Goal: Task Accomplishment & Management: Complete application form

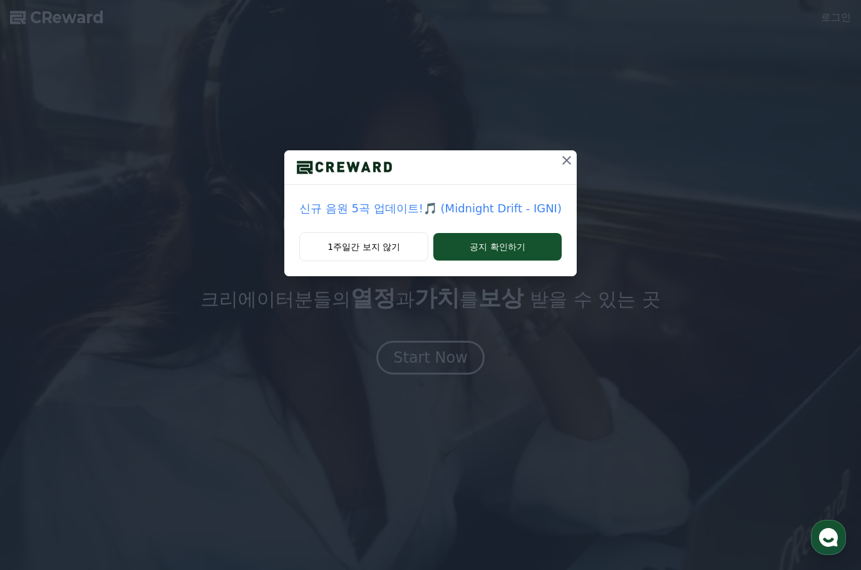
click at [564, 160] on icon at bounding box center [566, 160] width 9 height 9
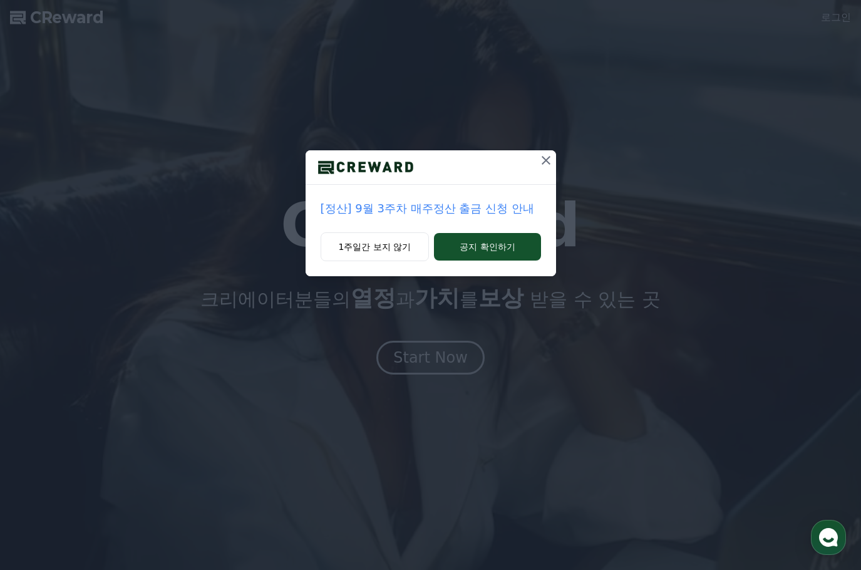
click at [548, 155] on icon at bounding box center [545, 160] width 15 height 15
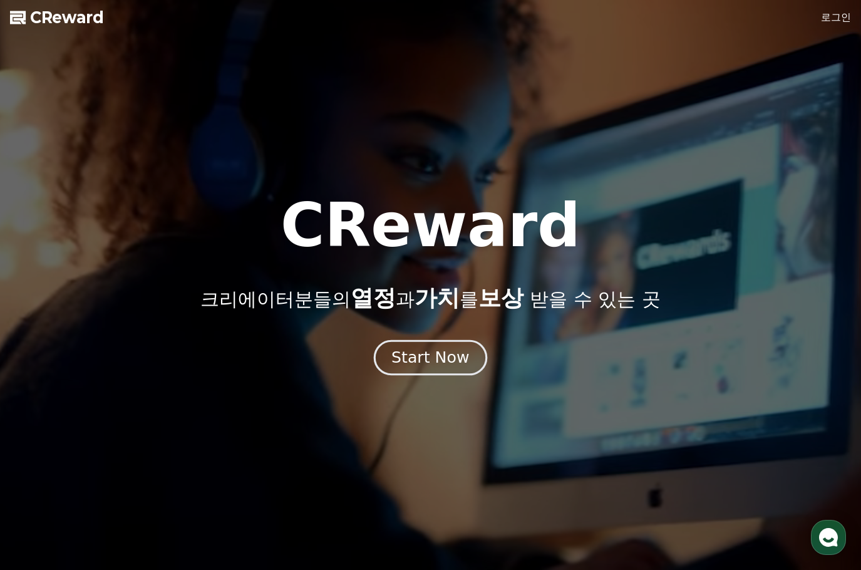
click at [452, 347] on div "Start Now" at bounding box center [430, 357] width 78 height 21
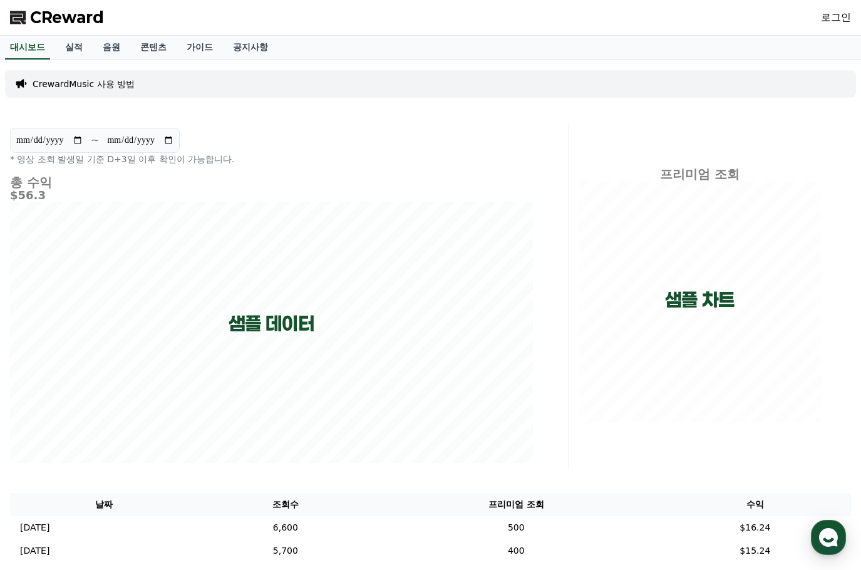
click at [836, 16] on link "로그인" at bounding box center [836, 17] width 30 height 15
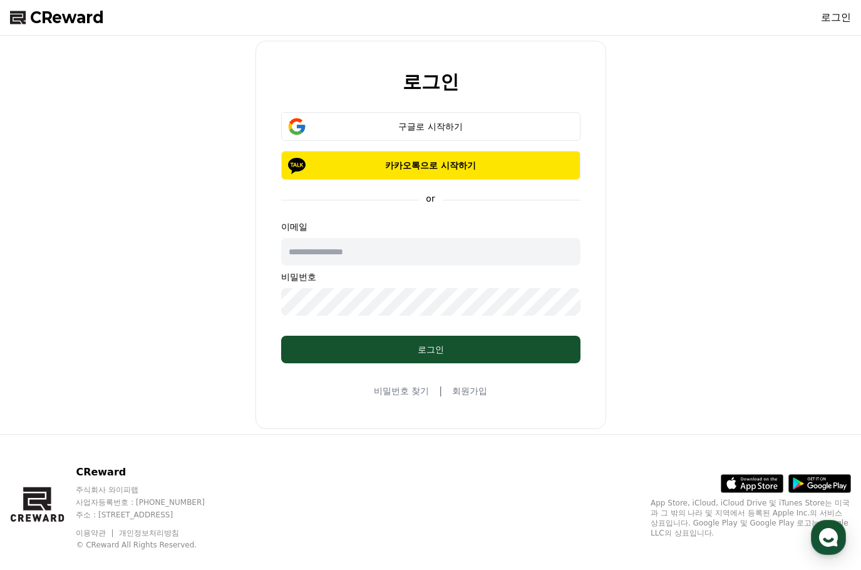
click at [419, 249] on input "text" at bounding box center [430, 252] width 299 height 28
click at [570, 227] on p "이메일" at bounding box center [430, 226] width 299 height 13
click at [507, 133] on button "구글로 시작하기" at bounding box center [430, 126] width 299 height 29
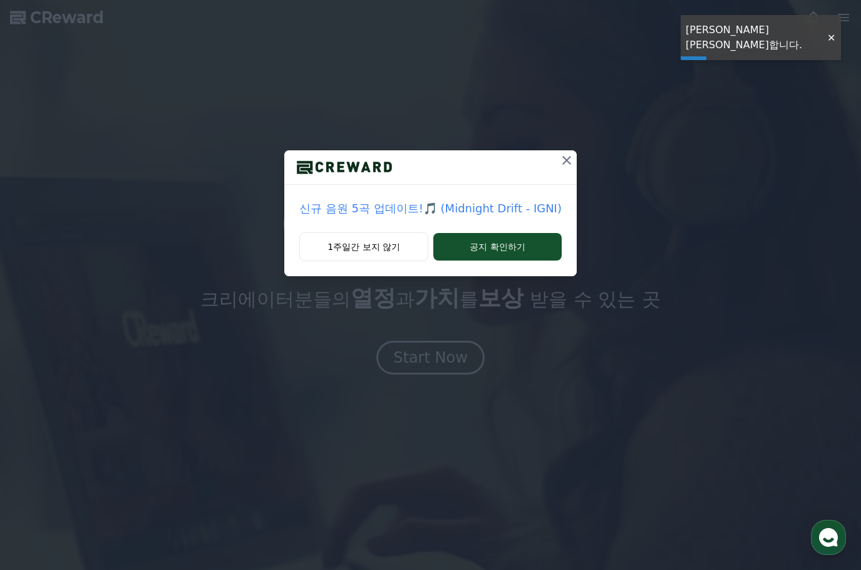
click at [562, 162] on icon at bounding box center [566, 160] width 15 height 15
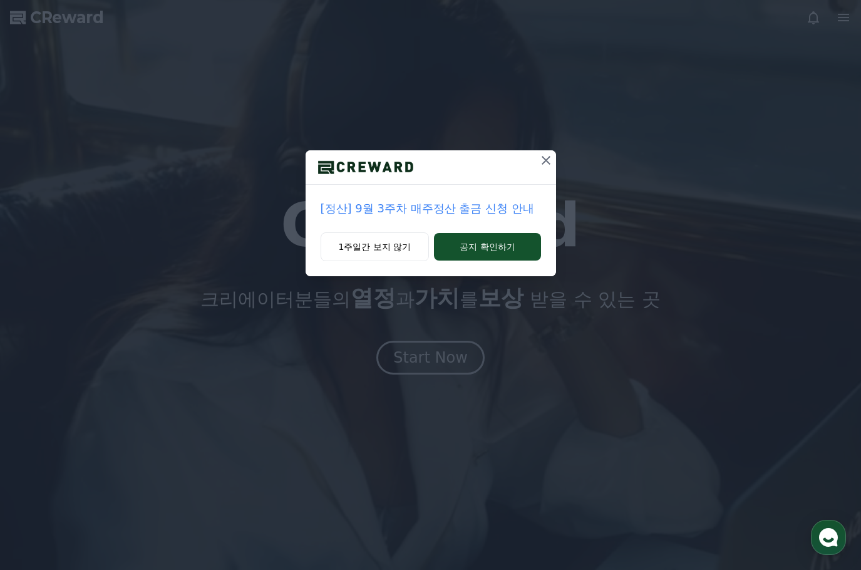
click at [548, 158] on icon at bounding box center [546, 160] width 9 height 9
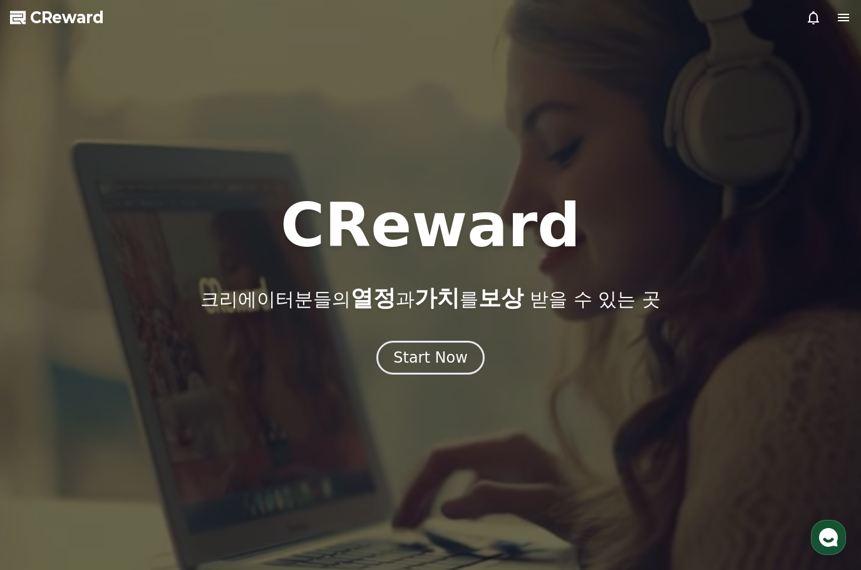
click at [841, 19] on icon at bounding box center [843, 17] width 15 height 15
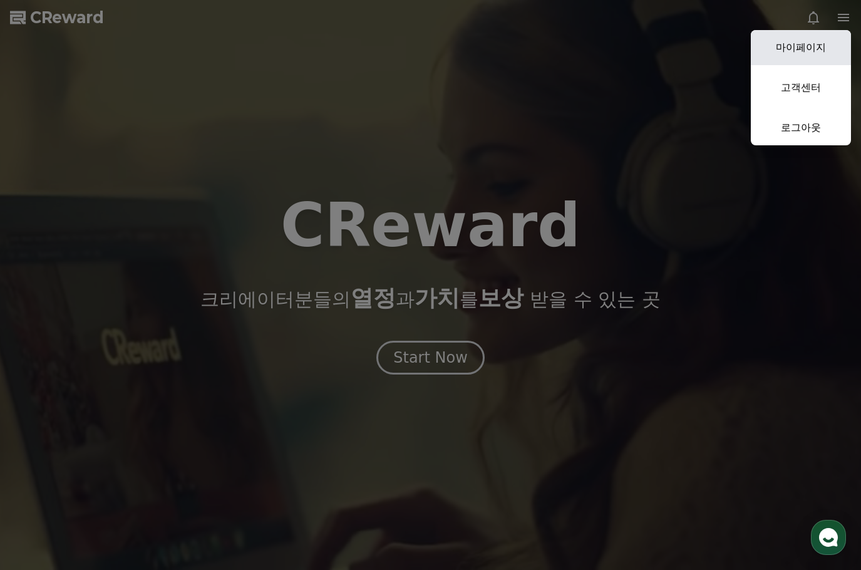
click at [830, 47] on link "마이페이지" at bounding box center [801, 47] width 100 height 35
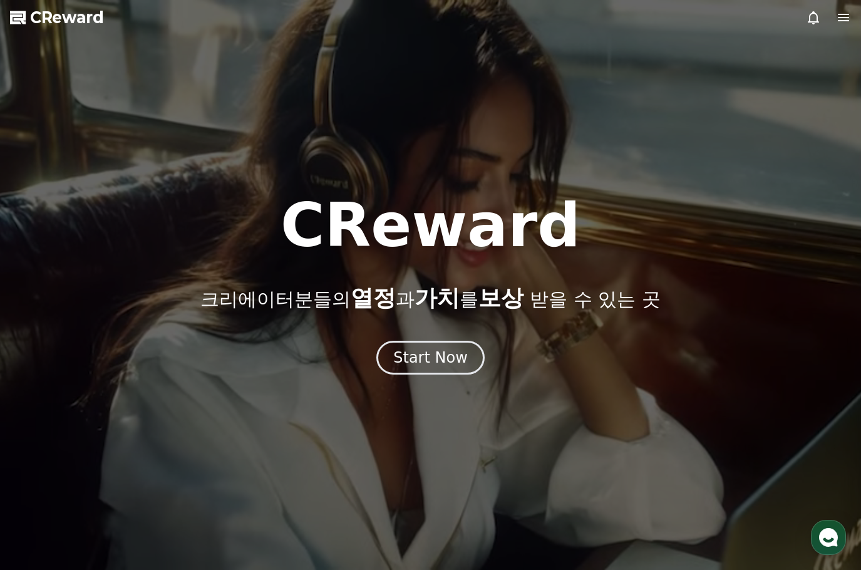
select select "**********"
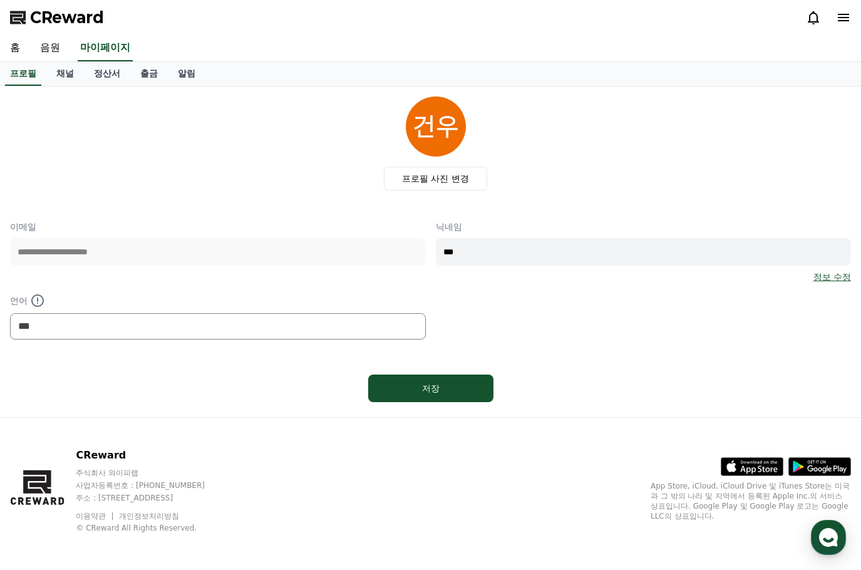
scroll to position [3, 0]
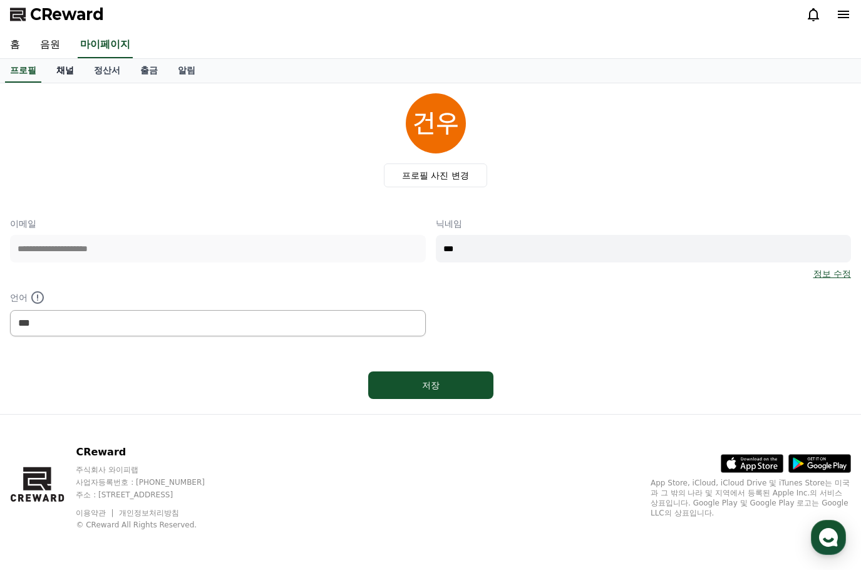
click at [66, 70] on link "채널" at bounding box center [65, 71] width 38 height 24
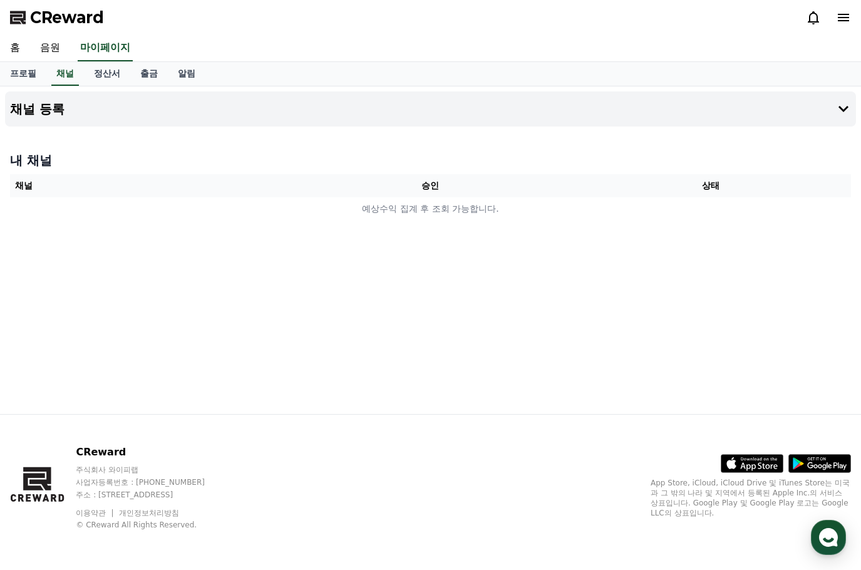
click at [124, 192] on th "채널" at bounding box center [150, 185] width 280 height 23
click at [350, 118] on button "채널 등록" at bounding box center [430, 108] width 851 height 35
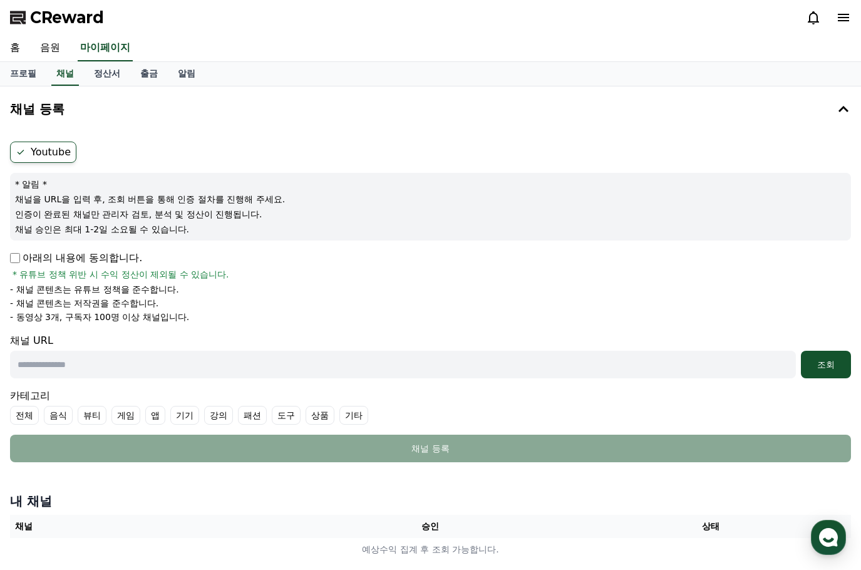
click at [113, 368] on input "text" at bounding box center [403, 365] width 786 height 28
paste input "**********"
type input "**********"
click at [836, 370] on div "조회" at bounding box center [826, 364] width 40 height 13
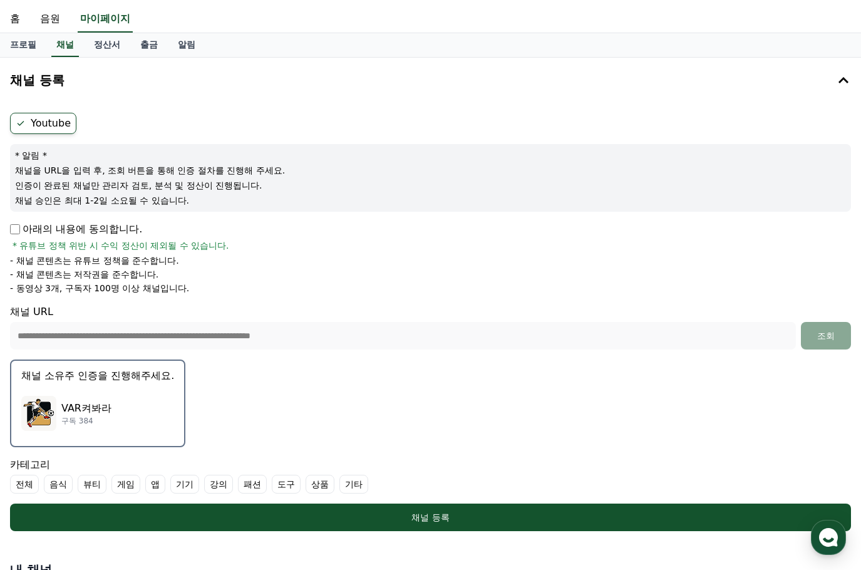
scroll to position [188, 0]
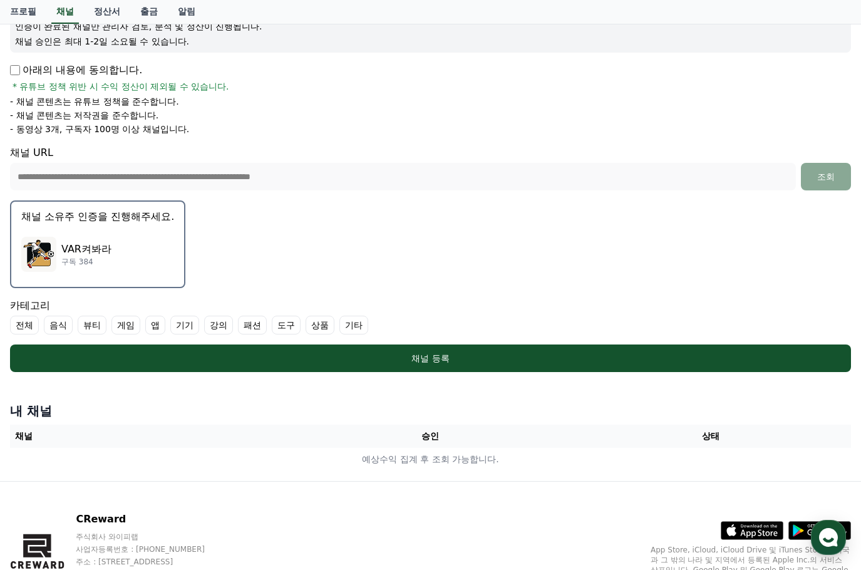
click at [116, 255] on div "VAR켜봐라 구독 384" at bounding box center [97, 254] width 153 height 50
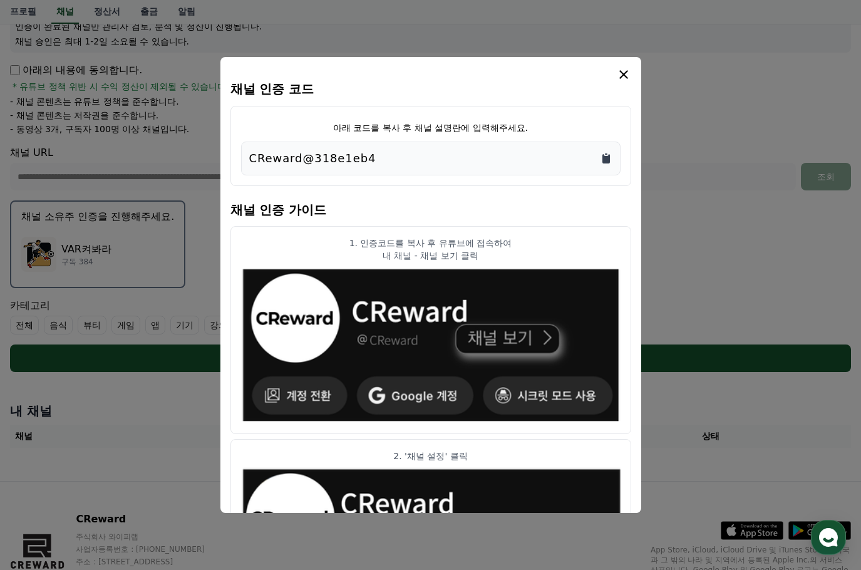
click at [603, 162] on icon "Copy to clipboard" at bounding box center [606, 158] width 8 height 9
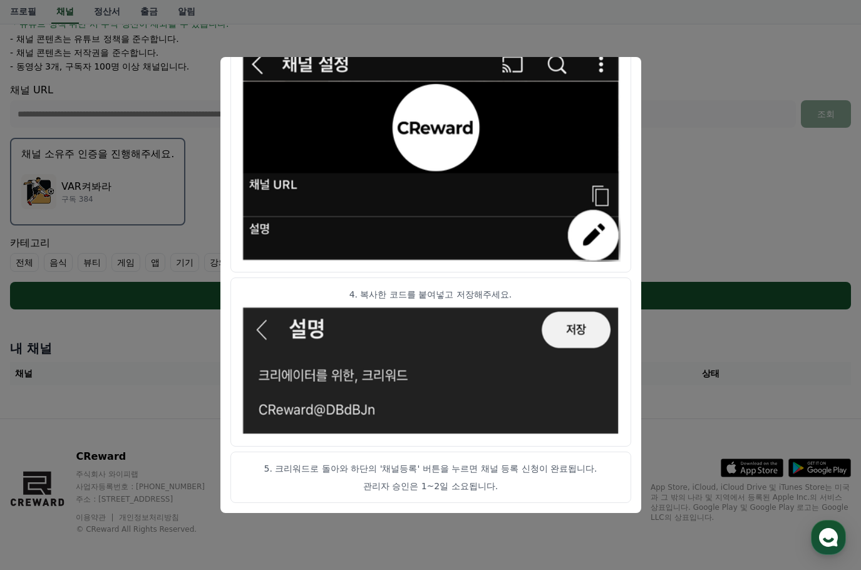
scroll to position [255, 0]
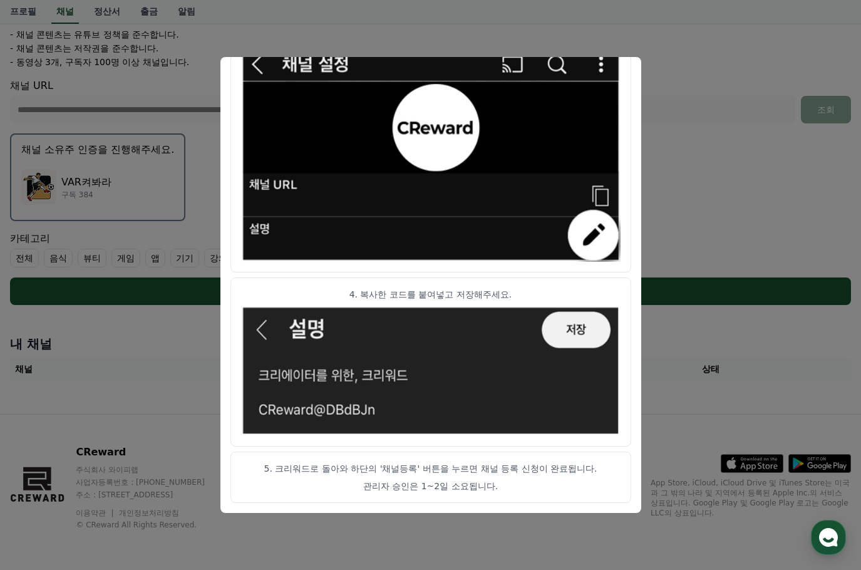
click at [481, 467] on p "5. 크리워드로 돌아와 하단의 '채널등록' 버튼을 누르면 채널 등록 신청이 완료됩니다." at bounding box center [430, 468] width 379 height 13
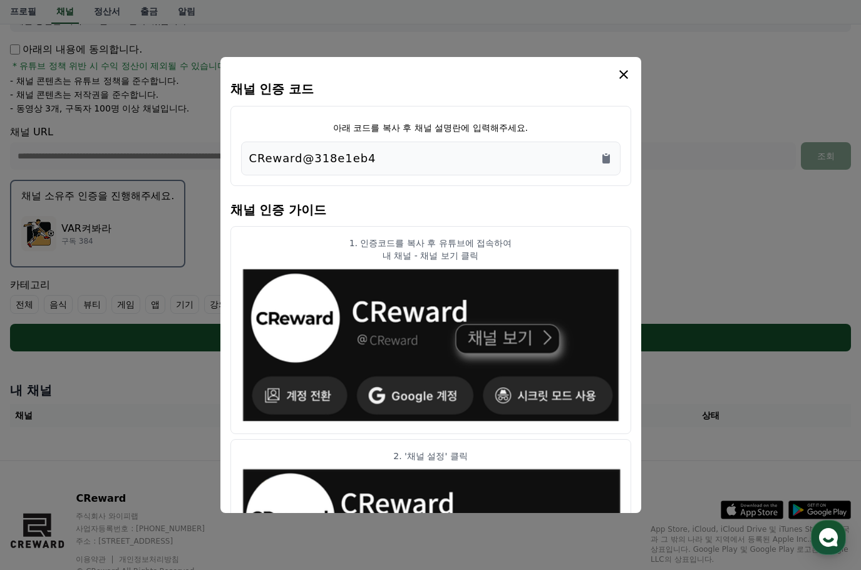
scroll to position [0, 0]
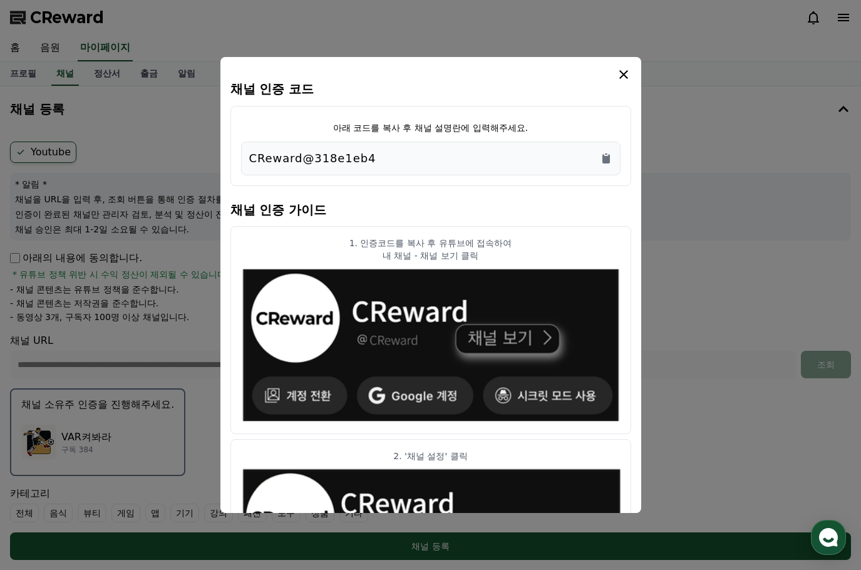
click at [622, 69] on icon "modal" at bounding box center [623, 74] width 15 height 15
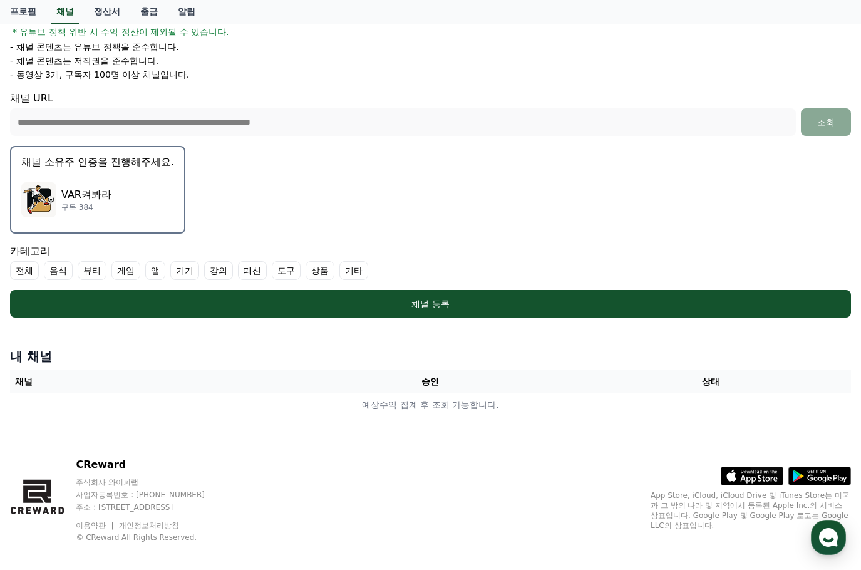
scroll to position [255, 0]
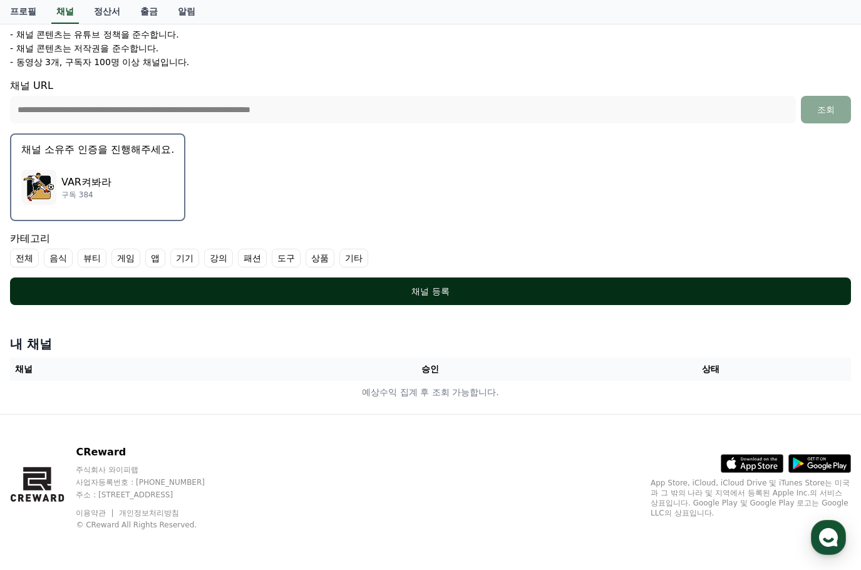
click at [364, 292] on div "채널 등록" at bounding box center [430, 291] width 791 height 13
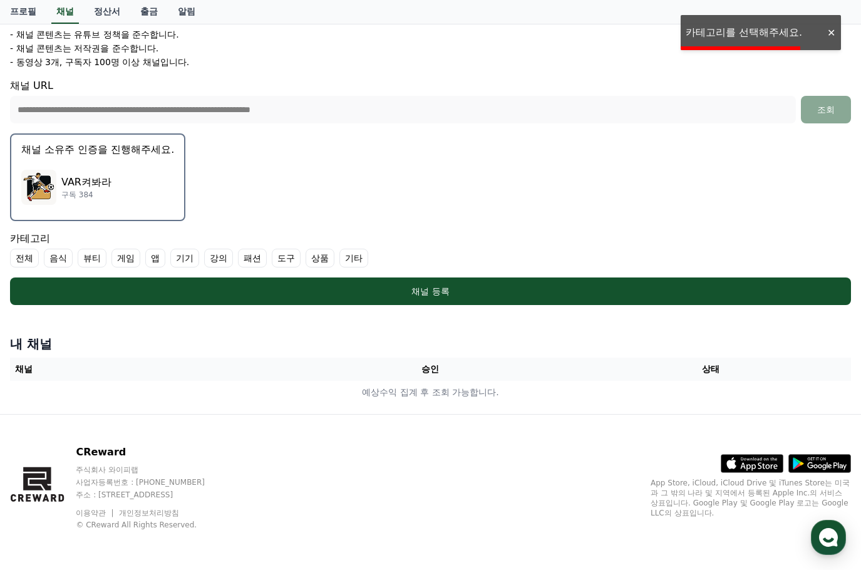
click at [129, 189] on div "VAR켜봐라 구독 384" at bounding box center [97, 187] width 153 height 50
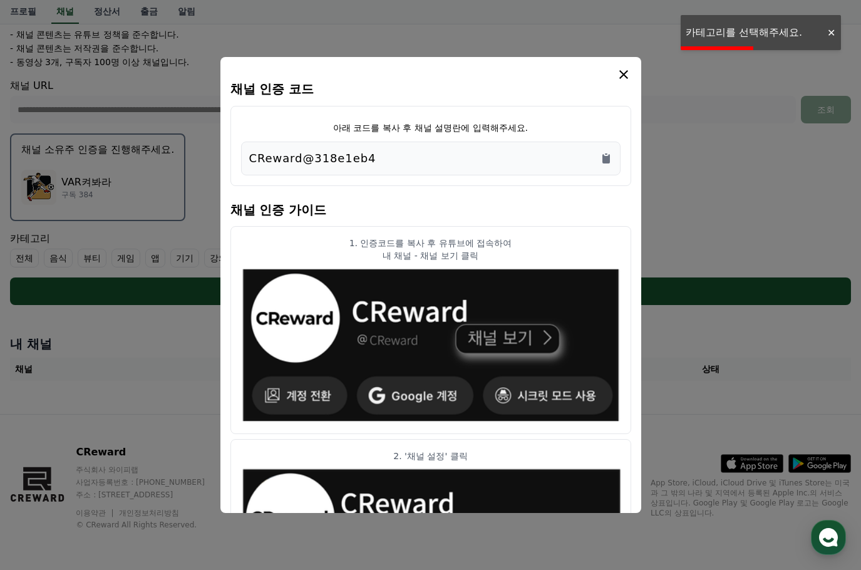
click at [623, 69] on icon "modal" at bounding box center [623, 74] width 15 height 15
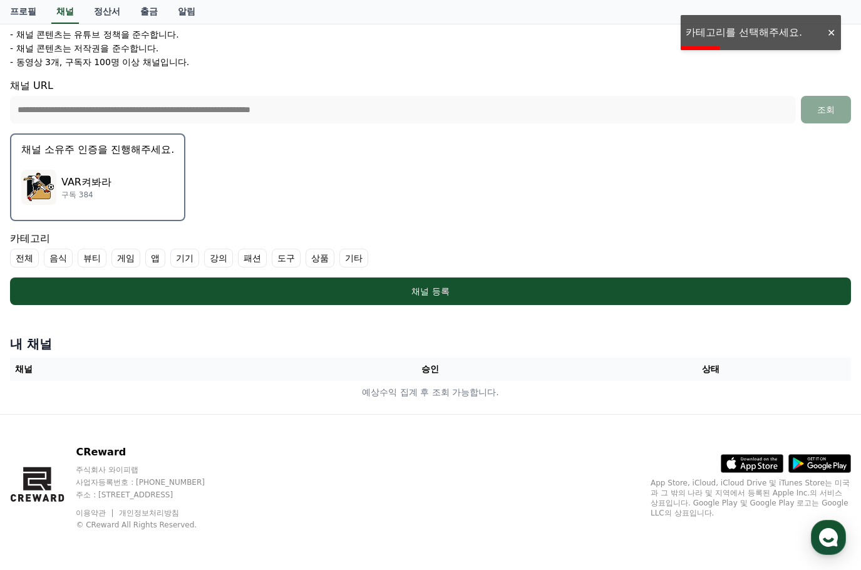
click at [773, 36] on li "- 채널 콘텐츠는 유튜브 정책을 준수합니다." at bounding box center [430, 34] width 841 height 13
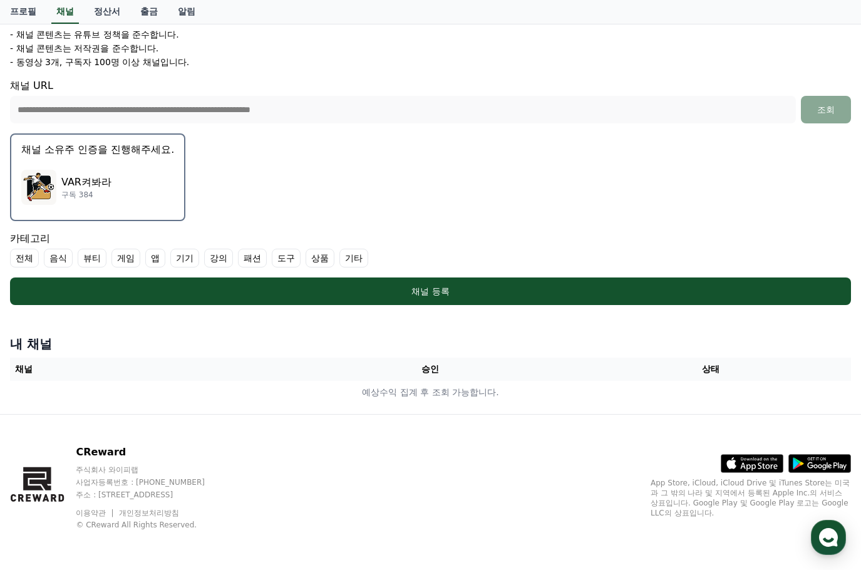
click at [354, 260] on label "기타" at bounding box center [353, 258] width 29 height 19
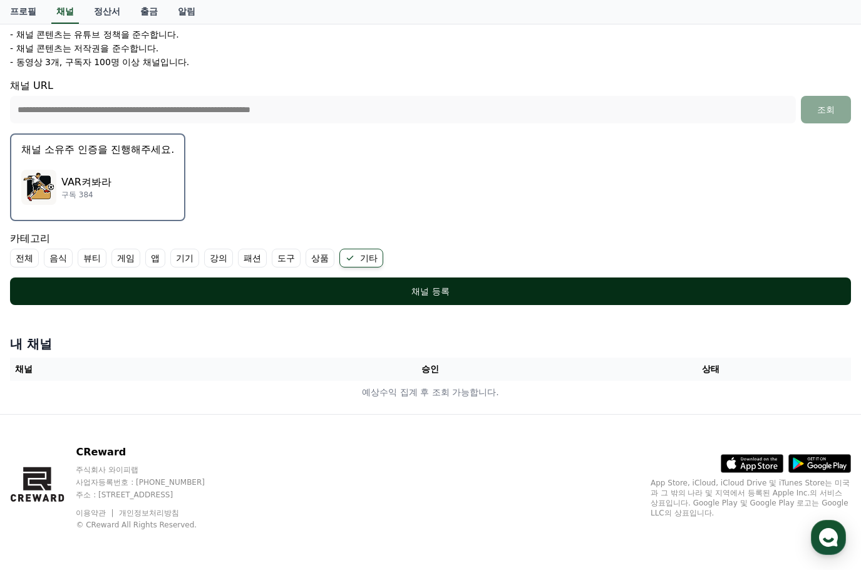
click at [372, 298] on button "채널 등록" at bounding box center [430, 291] width 841 height 28
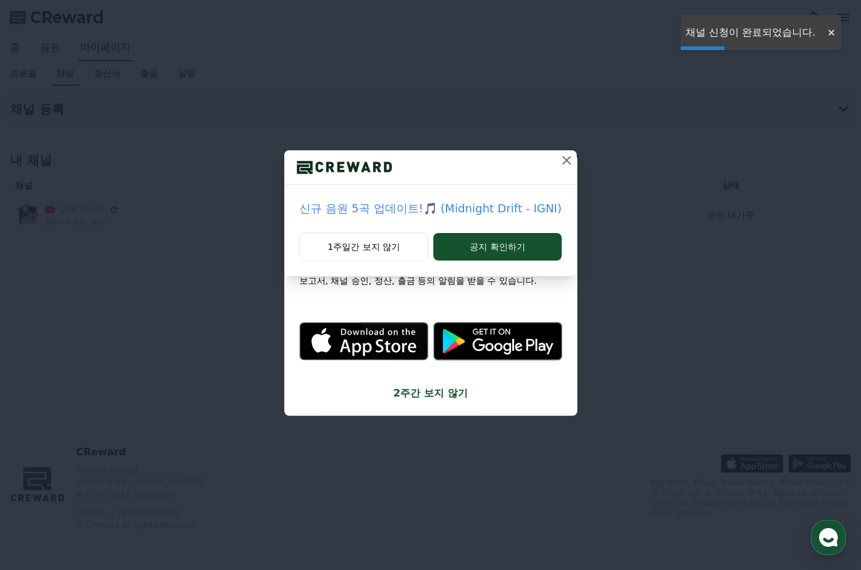
click at [559, 163] on icon at bounding box center [566, 160] width 15 height 15
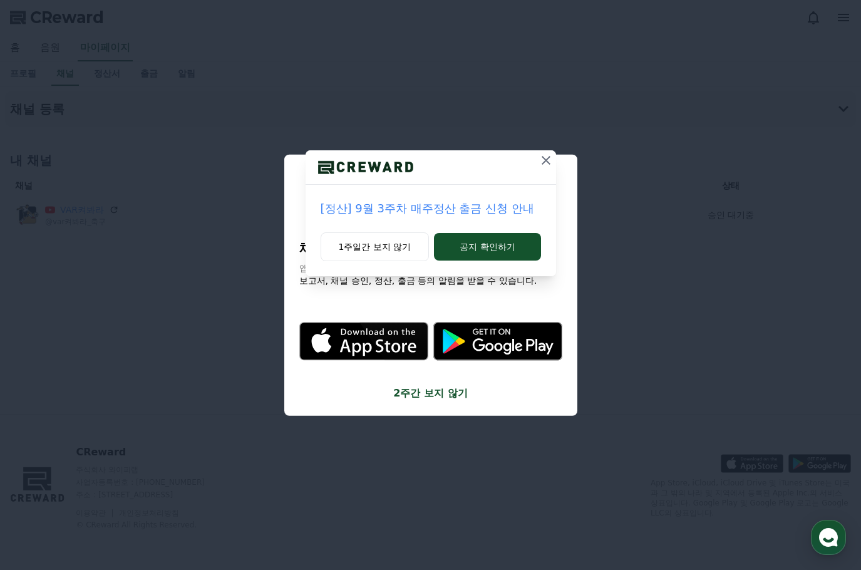
click at [545, 162] on icon at bounding box center [545, 160] width 15 height 15
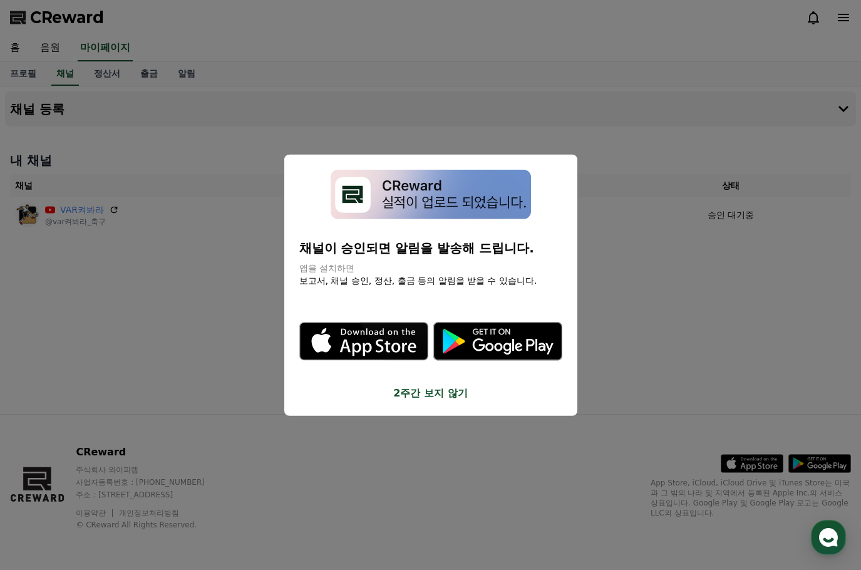
drag, startPoint x: 337, startPoint y: 251, endPoint x: 478, endPoint y: 245, distance: 141.6
click at [478, 245] on p "채널이 승인되면 알림을 발송해 드립니다." at bounding box center [430, 248] width 263 height 18
click at [498, 249] on p "채널이 승인되면 알림을 발송해 드립니다." at bounding box center [430, 248] width 263 height 18
click at [438, 396] on button "2주간 보지 않기" at bounding box center [430, 392] width 263 height 15
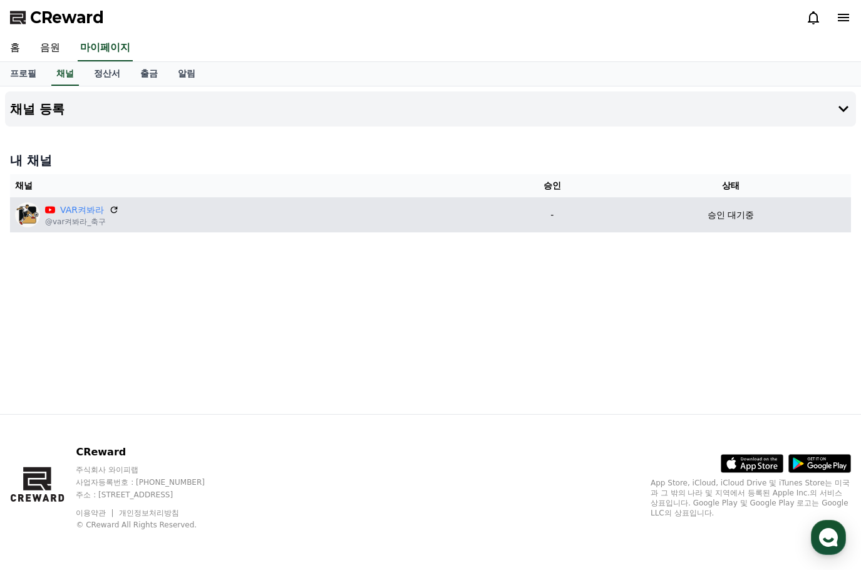
click at [695, 222] on td "승인 대기중" at bounding box center [730, 214] width 240 height 35
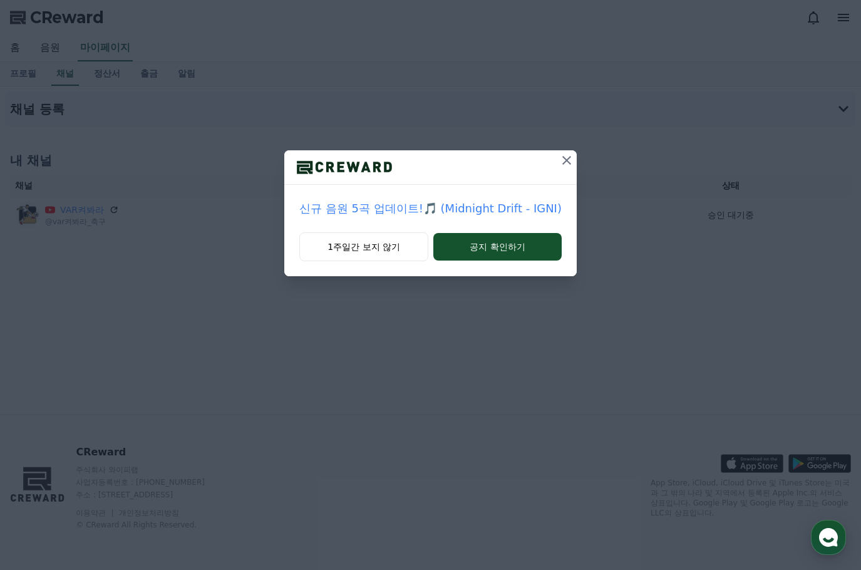
click at [560, 162] on icon at bounding box center [566, 160] width 15 height 15
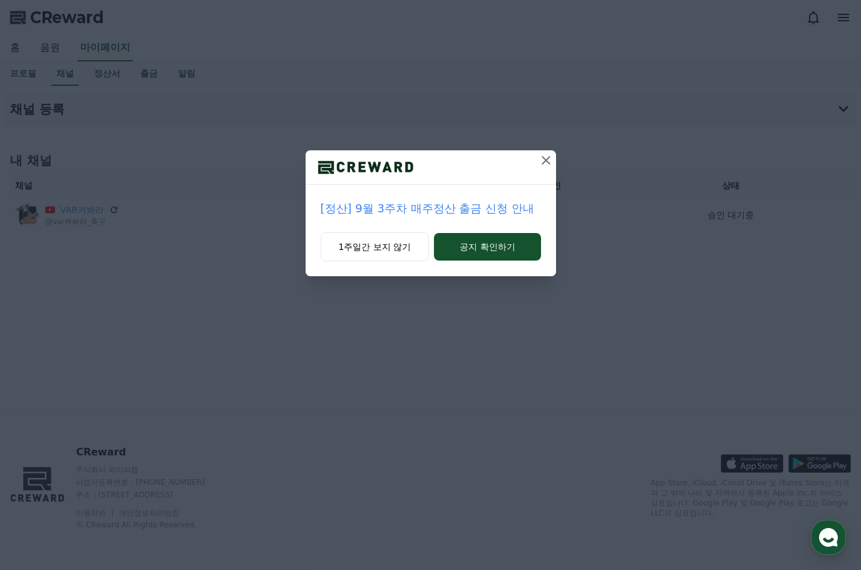
click at [547, 155] on icon at bounding box center [545, 160] width 15 height 15
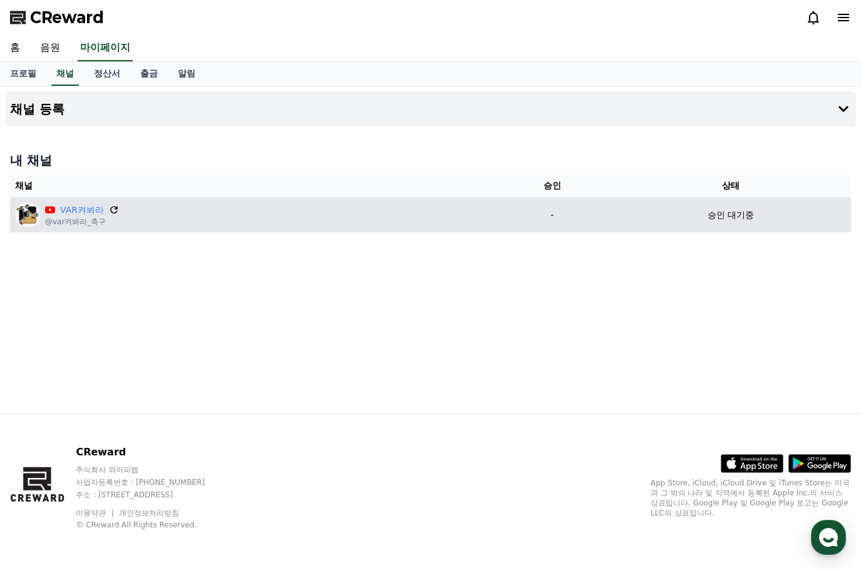
click at [114, 208] on icon at bounding box center [114, 210] width 8 height 8
